Goal: Check status: Check status

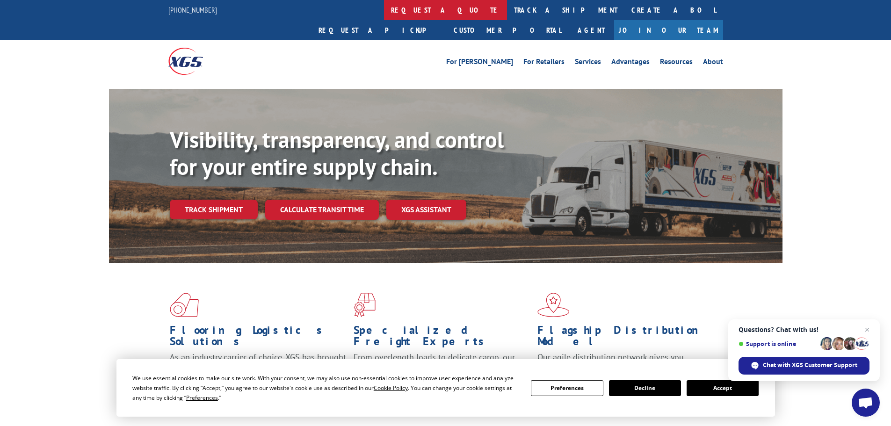
click at [384, 3] on link "request a quote" at bounding box center [445, 10] width 123 height 20
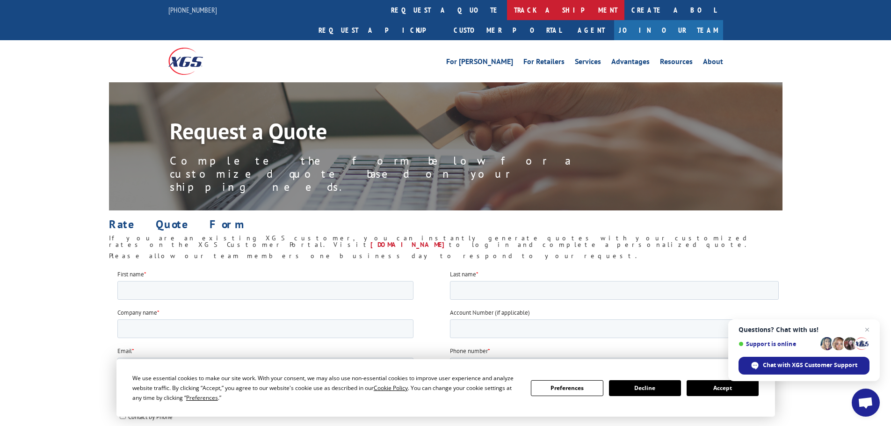
click at [507, 11] on link "track a shipment" at bounding box center [565, 10] width 117 height 20
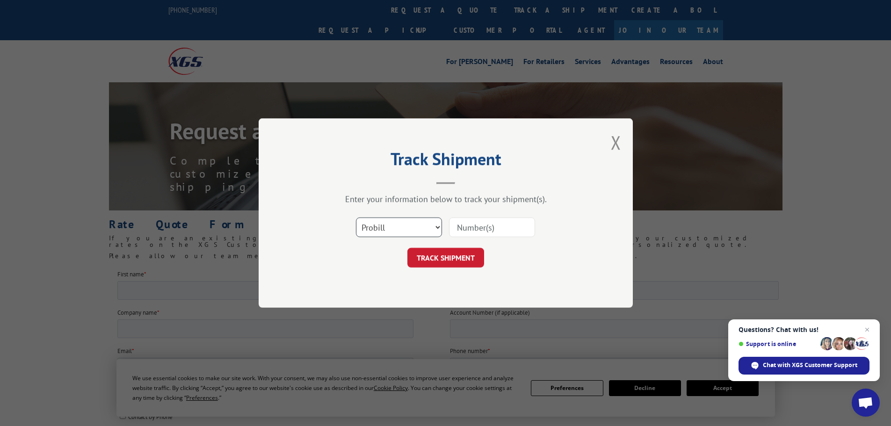
click at [427, 231] on select "Select category... Probill BOL PO" at bounding box center [399, 227] width 86 height 20
select select "po"
click at [356, 217] on select "Select category... Probill BOL PO" at bounding box center [399, 227] width 86 height 20
click at [520, 231] on input at bounding box center [492, 227] width 86 height 20
type input "26509802"
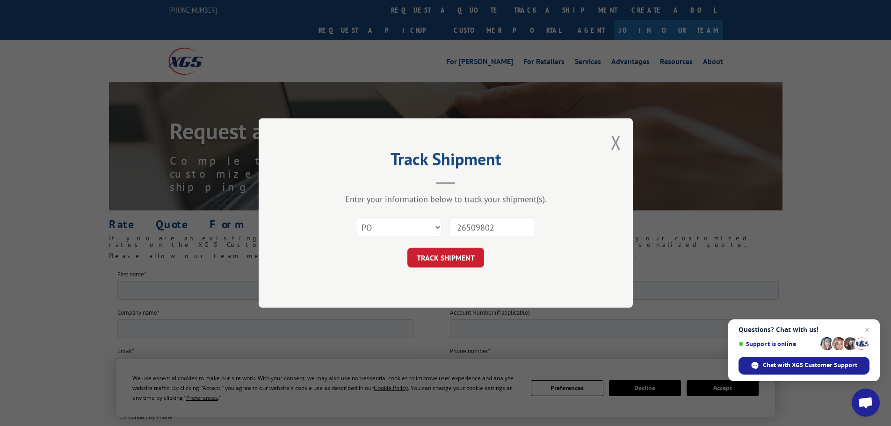
click button "TRACK SHIPMENT" at bounding box center [445, 258] width 77 height 20
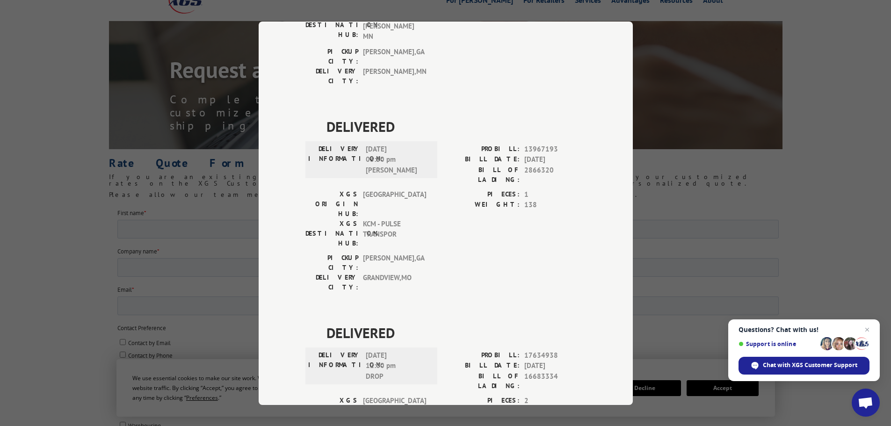
scroll to position [70, 0]
